Goal: Transaction & Acquisition: Purchase product/service

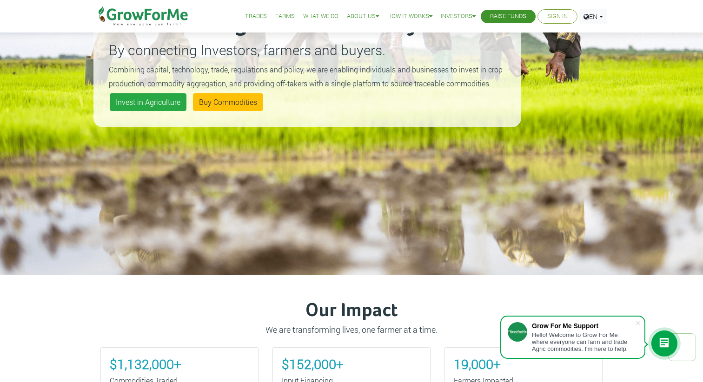
scroll to position [41, 0]
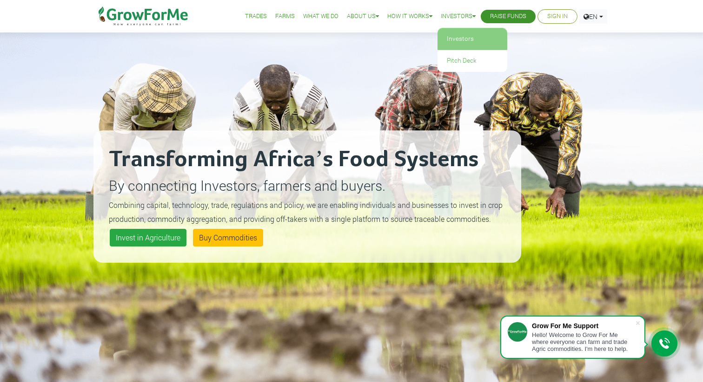
click at [453, 36] on link "Investors" at bounding box center [472, 38] width 70 height 21
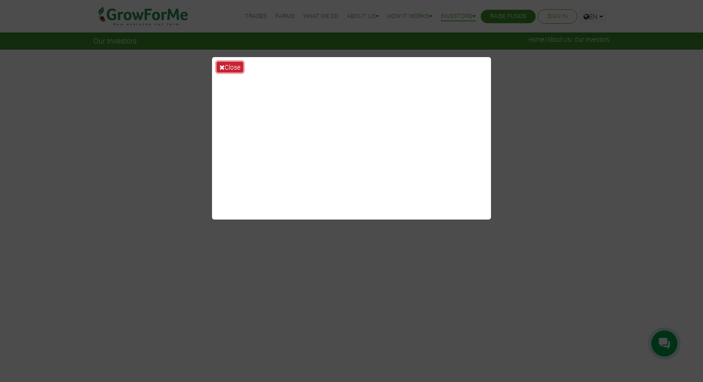
click at [230, 71] on button "Close" at bounding box center [230, 67] width 26 height 11
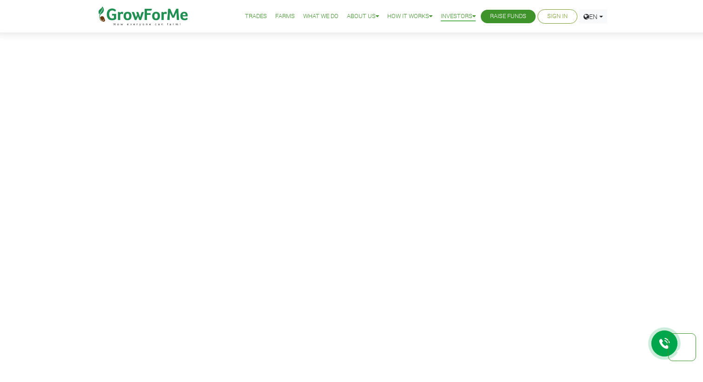
scroll to position [399, 0]
click at [498, 12] on link "Raise Funds" at bounding box center [508, 17] width 36 height 10
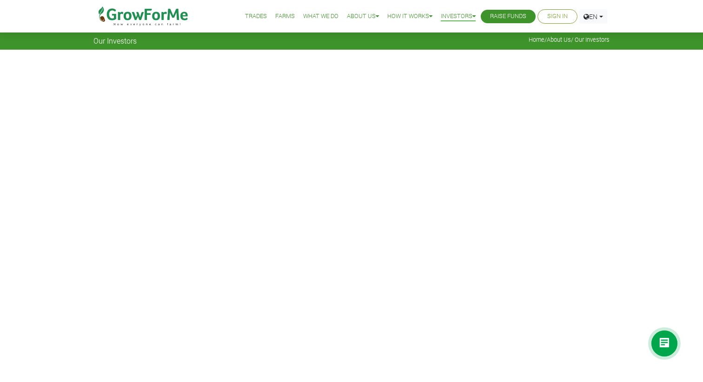
click at [275, 12] on link "Farms" at bounding box center [285, 17] width 20 height 10
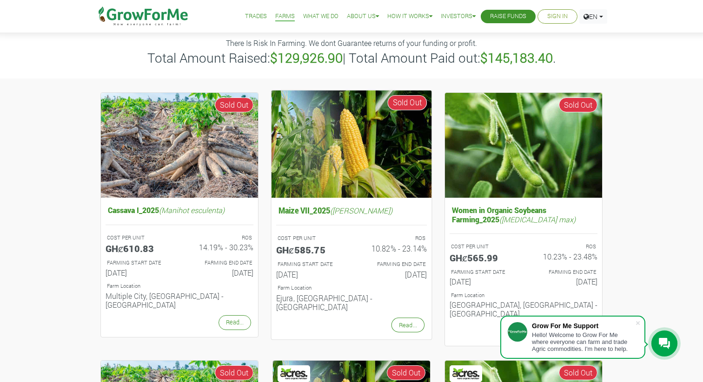
scroll to position [41, 0]
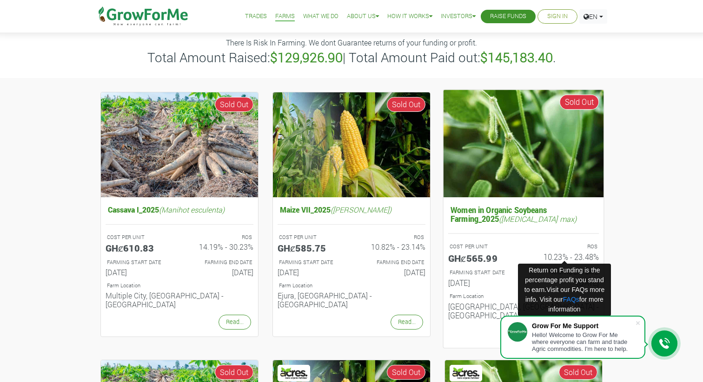
drag, startPoint x: 576, startPoint y: 258, endPoint x: 594, endPoint y: 257, distance: 18.6
click at [594, 257] on h6 "10.23% - 23.48%" at bounding box center [564, 256] width 68 height 9
copy h6 "23.48"
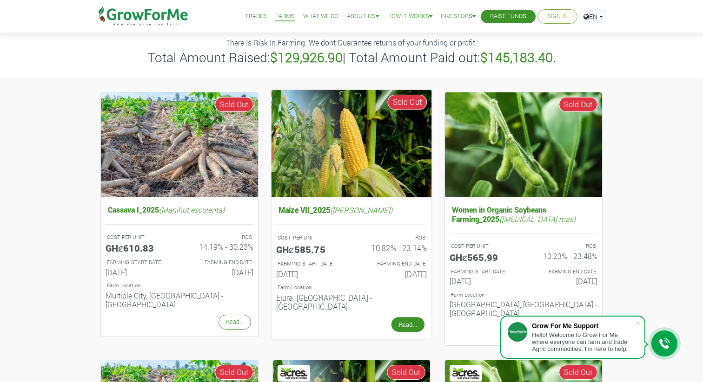
click at [409, 318] on link "Read..." at bounding box center [407, 324] width 33 height 15
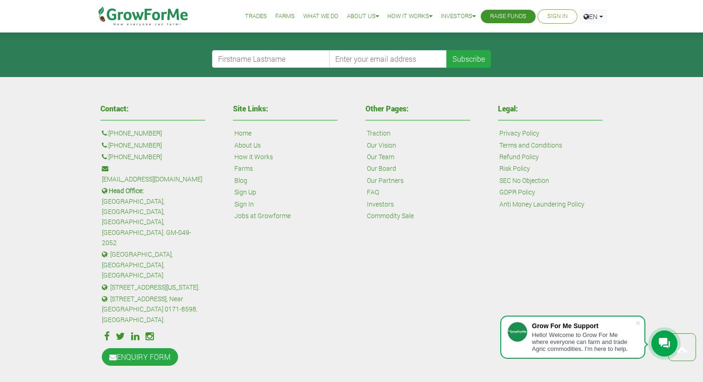
scroll to position [595, 0]
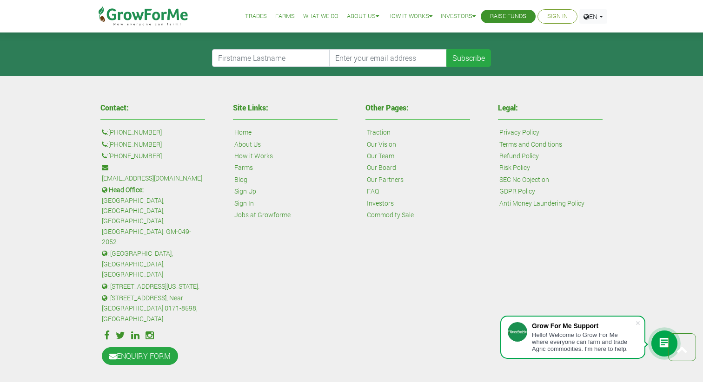
click at [248, 158] on link "How it Works" at bounding box center [253, 156] width 39 height 10
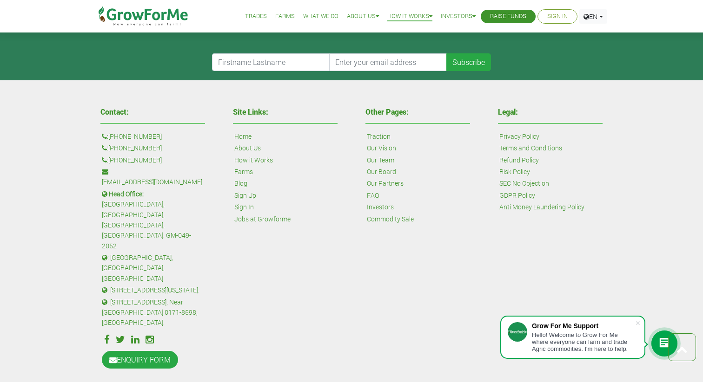
scroll to position [639, 0]
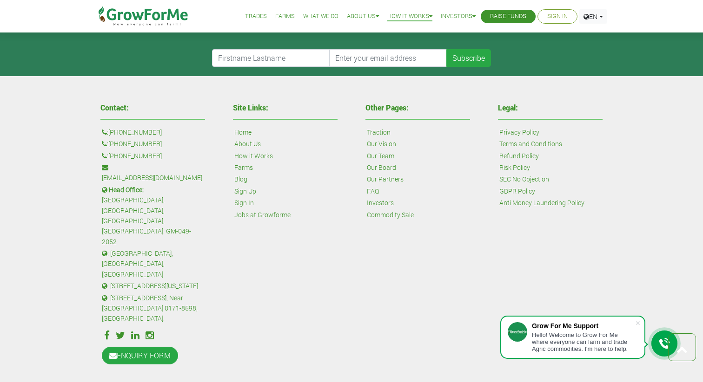
click at [384, 165] on link "Our Board" at bounding box center [381, 168] width 29 height 10
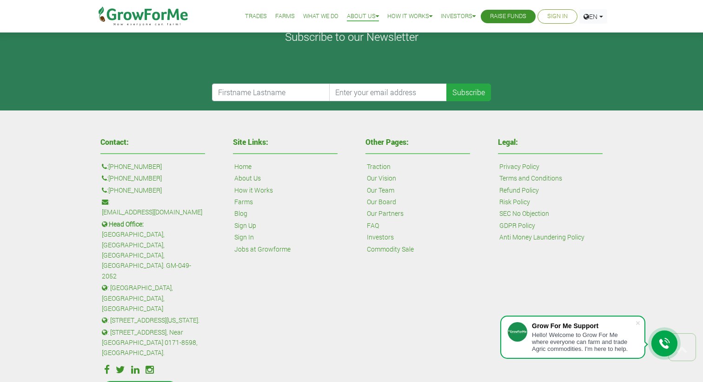
scroll to position [461, 0]
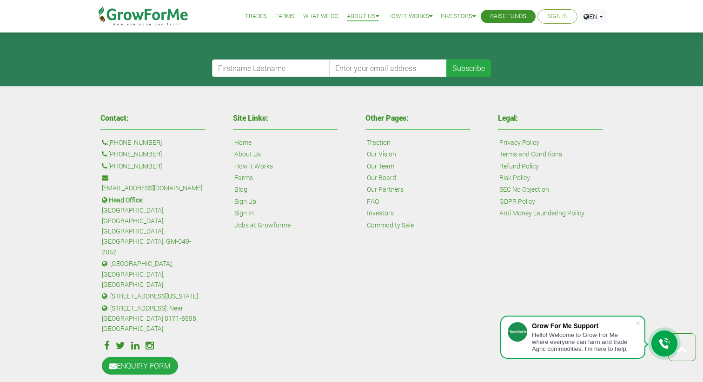
click at [264, 220] on link "Jobs at Growforme" at bounding box center [262, 225] width 56 height 10
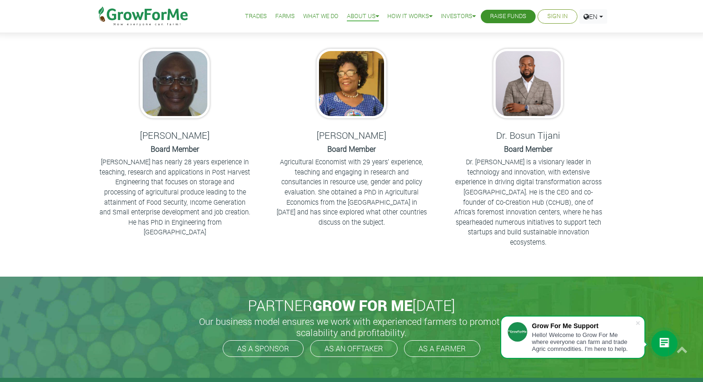
scroll to position [0, 0]
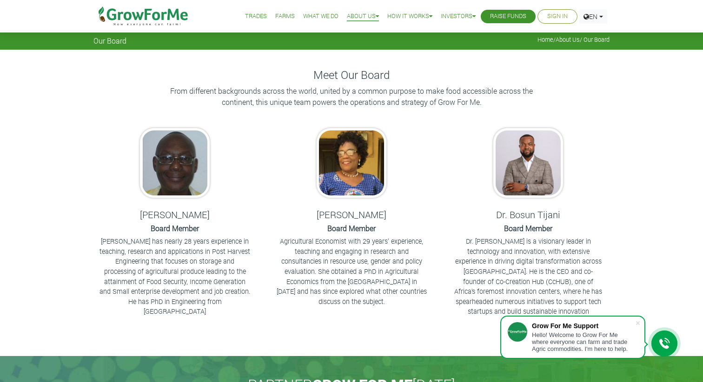
click at [133, 11] on img at bounding box center [143, 16] width 95 height 33
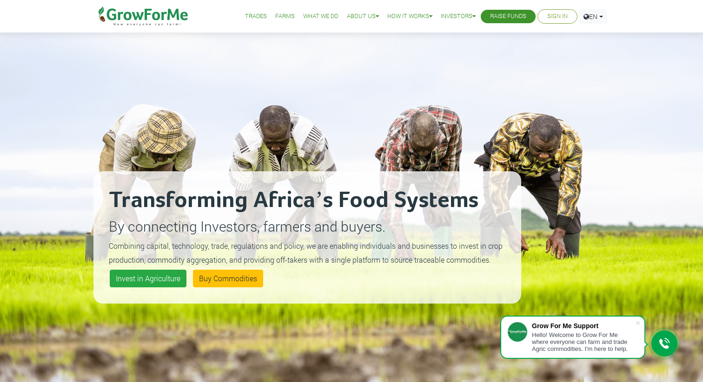
click at [275, 15] on link "Farms" at bounding box center [285, 17] width 20 height 10
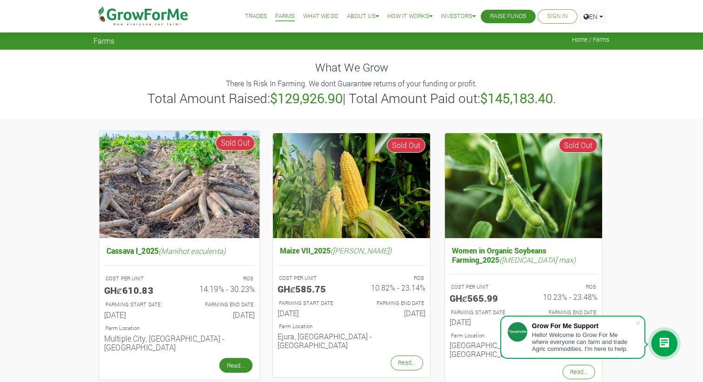
click at [230, 358] on link "Read..." at bounding box center [235, 365] width 33 height 15
